Goal: Transaction & Acquisition: Purchase product/service

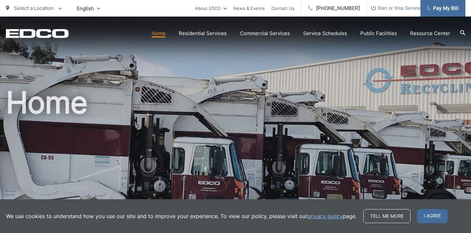
click at [443, 11] on span "Pay My Bill" at bounding box center [442, 8] width 31 height 8
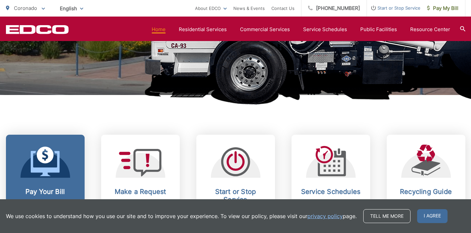
scroll to position [196, 0]
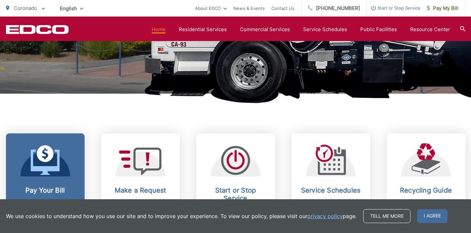
click at [52, 163] on icon at bounding box center [45, 160] width 29 height 30
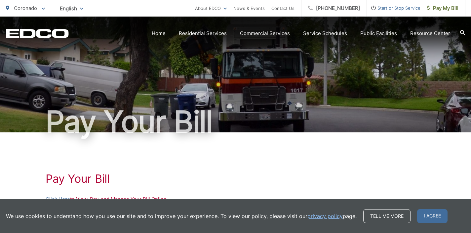
scroll to position [62, 0]
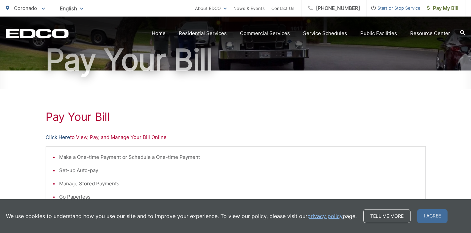
click at [57, 138] on link "Click Here" at bounding box center [58, 137] width 24 height 8
